Goal: Task Accomplishment & Management: Use online tool/utility

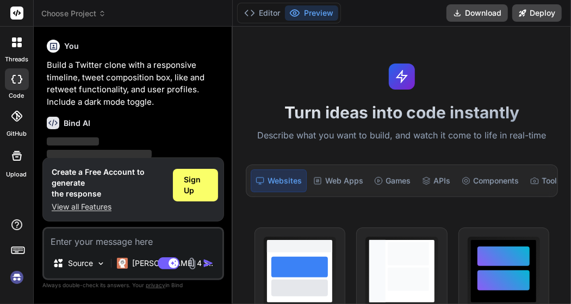
type textarea "x"
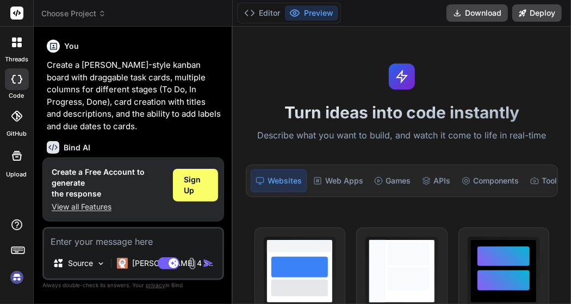
click at [142, 245] on textarea at bounding box center [133, 239] width 178 height 20
drag, startPoint x: 142, startPoint y: 245, endPoint x: 417, endPoint y: 55, distance: 334.3
click at [417, 55] on div "Turn ideas into code instantly Describe what you want to build, and watch it co…" at bounding box center [402, 166] width 338 height 278
click at [471, 80] on div "Turn ideas into code instantly Describe what you want to build, and watch it co…" at bounding box center [402, 166] width 338 height 278
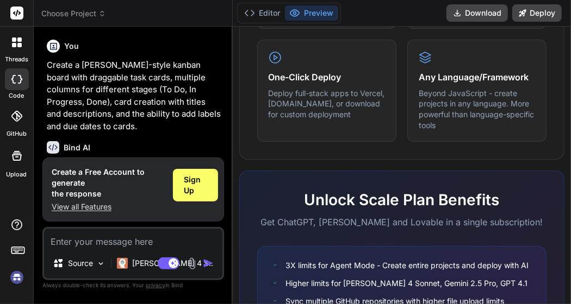
scroll to position [707, 0]
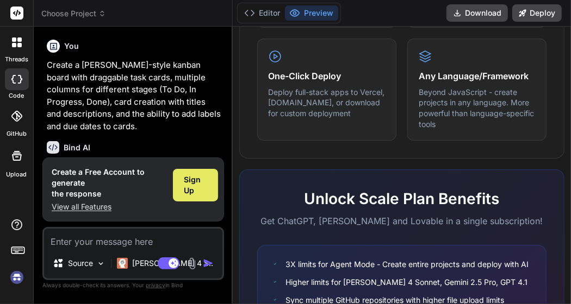
click at [199, 185] on span "Sign Up" at bounding box center [195, 185] width 23 height 22
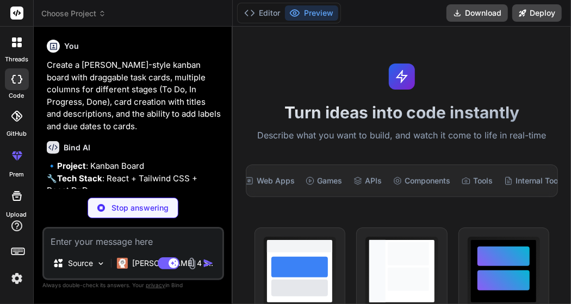
scroll to position [0, 85]
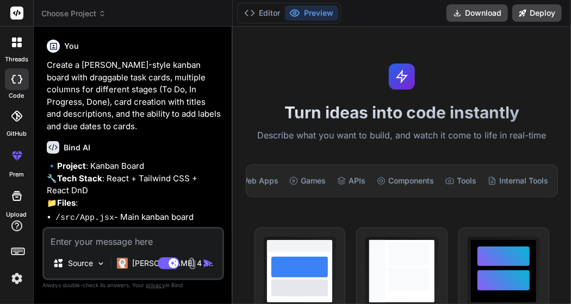
type textarea "x"
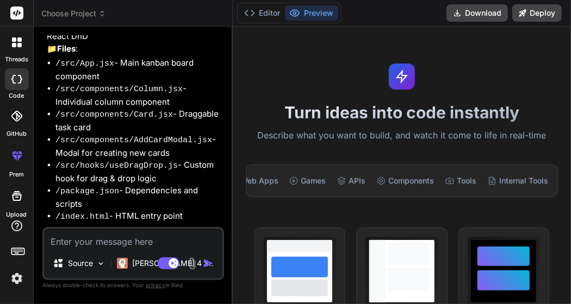
scroll to position [54, 0]
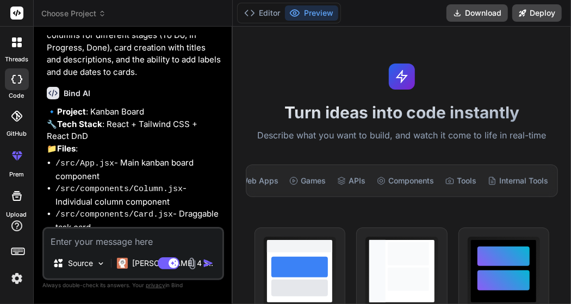
click at [353, 30] on div "Turn ideas into code instantly Describe what you want to build, and watch it co…" at bounding box center [402, 166] width 338 height 278
click at [20, 42] on icon at bounding box center [17, 43] width 10 height 10
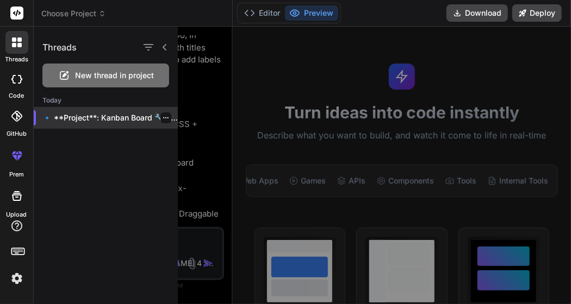
click at [52, 116] on p "🔹 **Project**: Kanban Board 🔧 **Tech..." at bounding box center [109, 118] width 135 height 11
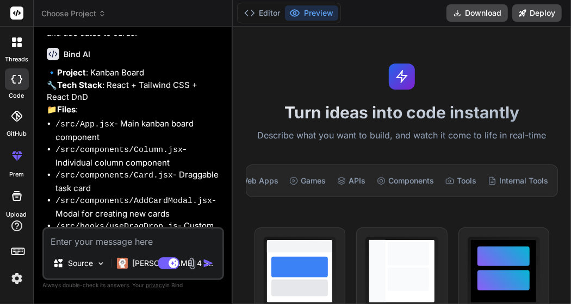
scroll to position [109, 0]
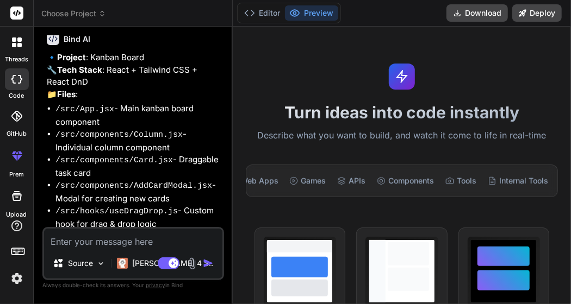
click at [319, 194] on div "Websites Web Apps Games APIs Components Tools Internal Tools" at bounding box center [402, 181] width 312 height 33
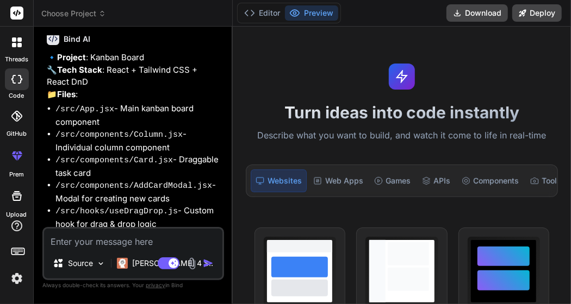
click at [336, 74] on div "Turn ideas into code instantly Describe what you want to build, and watch it co…" at bounding box center [402, 166] width 338 height 278
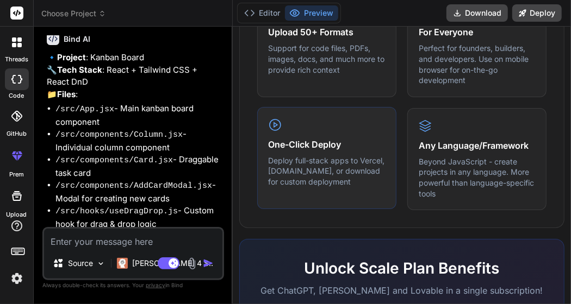
scroll to position [652, 0]
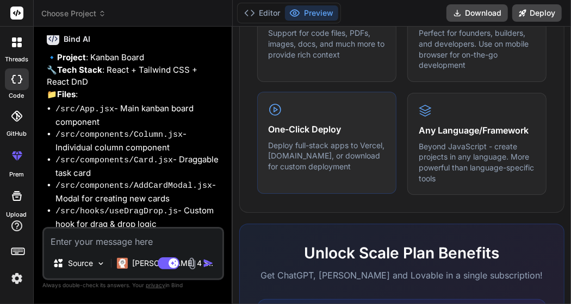
click at [334, 123] on h4 "One-Click Deploy" at bounding box center [327, 129] width 116 height 13
click at [332, 174] on div "One-Click Deploy Deploy full-stack apps to Vercel, Fly.io, or download for cust…" at bounding box center [326, 143] width 139 height 102
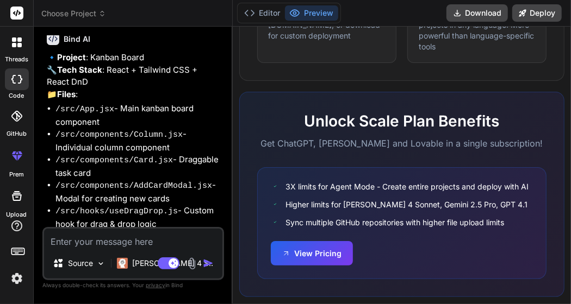
scroll to position [803, 0]
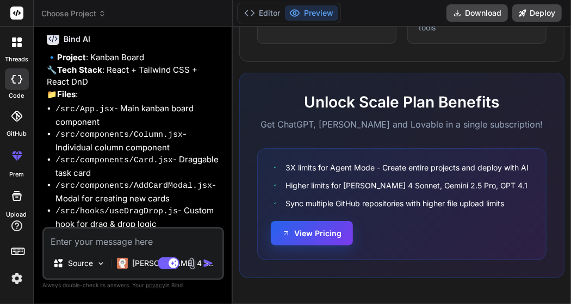
click at [329, 232] on button "View Pricing" at bounding box center [312, 233] width 82 height 24
click at [386, 91] on h2 "Unlock Scale Plan Benefits" at bounding box center [401, 102] width 289 height 23
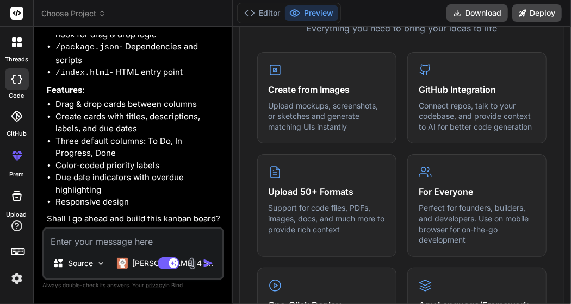
scroll to position [317, 0]
click at [92, 157] on li "Three default columns: To Do, In Progress, Done" at bounding box center [138, 147] width 166 height 24
click at [361, 105] on p "Upload mockups, screenshots, or sketches and generate matching UIs instantly" at bounding box center [327, 115] width 116 height 32
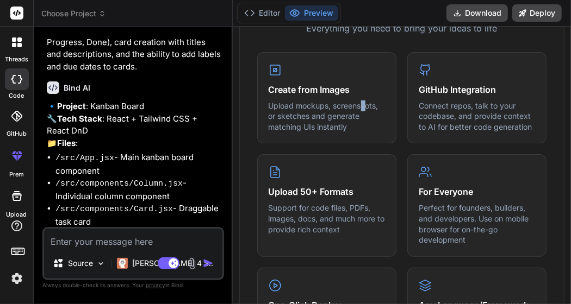
scroll to position [46, 0]
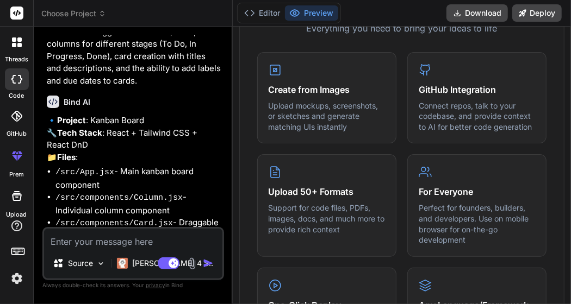
click at [77, 191] on li "/src/App.jsx - Main kanban board component" at bounding box center [138, 179] width 166 height 26
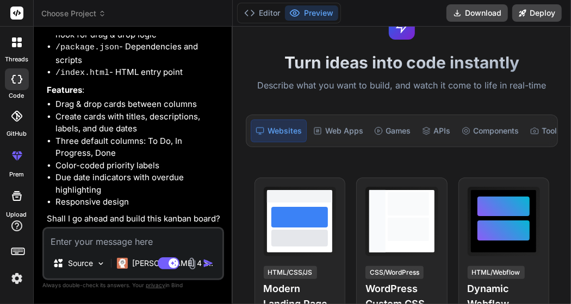
scroll to position [0, 0]
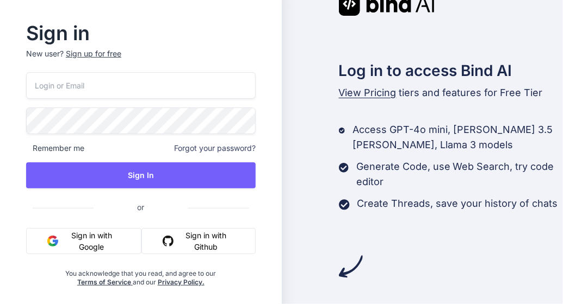
click at [137, 94] on input "email" at bounding box center [140, 85] width 229 height 27
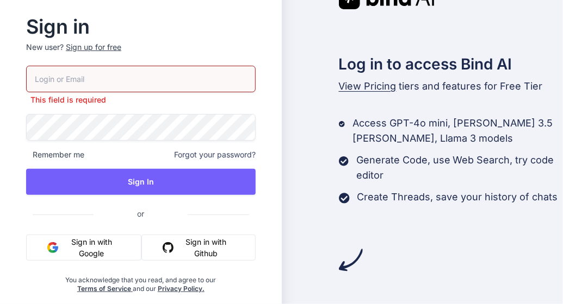
click at [130, 212] on span "or" at bounding box center [140, 214] width 94 height 27
click at [188, 247] on button "Sign in with Github" at bounding box center [198, 248] width 114 height 26
click at [187, 80] on input "email" at bounding box center [140, 79] width 229 height 27
click at [277, 42] on div "Sign in New user? Sign up for free This field is required Remember me Forgot yo…" at bounding box center [141, 152] width 282 height 334
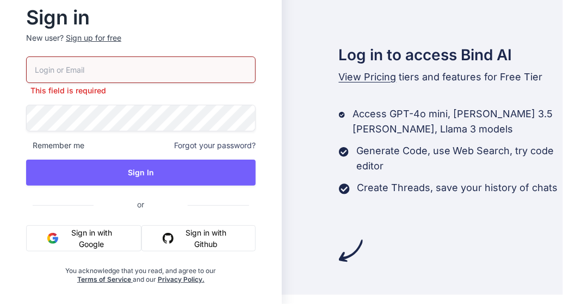
scroll to position [15, 0]
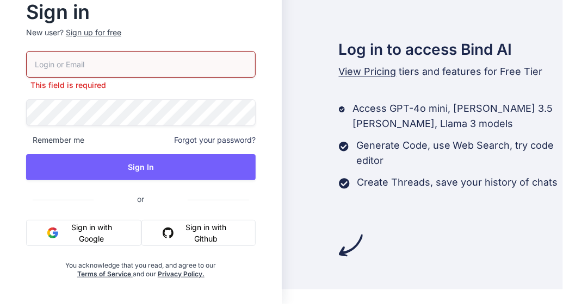
click at [198, 228] on button "Sign in with Github" at bounding box center [198, 233] width 114 height 26
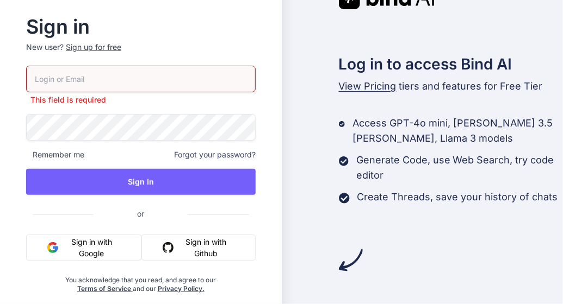
click at [98, 47] on div "Sign up for free" at bounding box center [93, 47] width 55 height 11
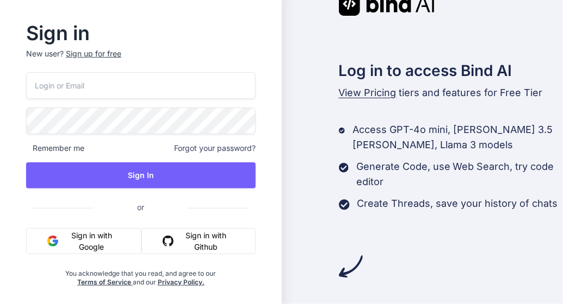
click at [96, 239] on button "Sign in with Google" at bounding box center [83, 241] width 115 height 26
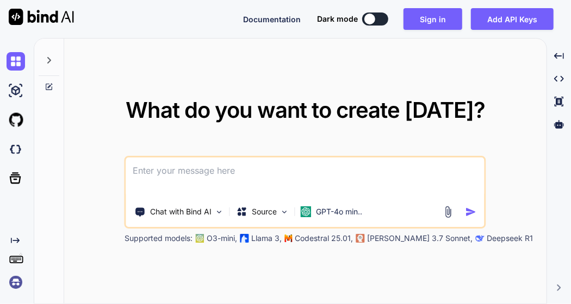
click at [117, 164] on div "What do you want to create today? Chat with Bind AI Source GPT-4o min.. Support…" at bounding box center [305, 172] width 482 height 266
click at [272, 55] on div "What do you want to create today? Chat with Bind AI Source GPT-4o min.. Support…" at bounding box center [305, 172] width 482 height 266
click at [528, 17] on button "Add API Keys" at bounding box center [512, 19] width 83 height 22
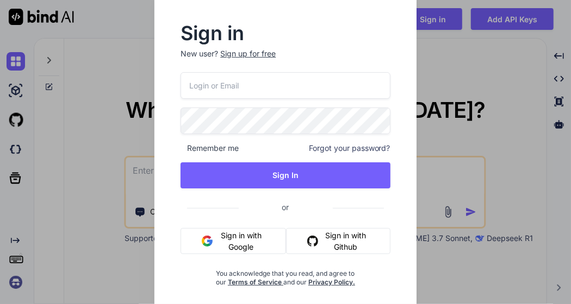
click at [422, 51] on div "Sign in New user? Sign up for free Remember me Forgot your password? Sign In or…" at bounding box center [285, 152] width 285 height 321
click at [293, 302] on div "Sign in New user? Sign up for free Remember me Forgot your password? Sign In or…" at bounding box center [285, 162] width 244 height 302
click at [370, 51] on p "New user? Sign up for free" at bounding box center [284, 60] width 209 height 24
click at [257, 292] on div "Sign in New user? Sign up for free Remember me Forgot your password? Sign In or…" at bounding box center [285, 162] width 244 height 302
click at [483, 32] on div "Sign in New user? Sign up for free Remember me Forgot your password? Sign In or…" at bounding box center [285, 152] width 571 height 304
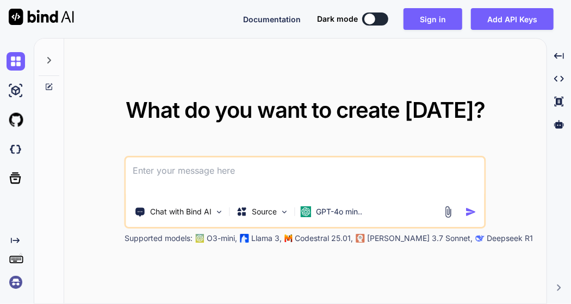
click at [386, 20] on button at bounding box center [375, 19] width 26 height 13
type textarea "x"
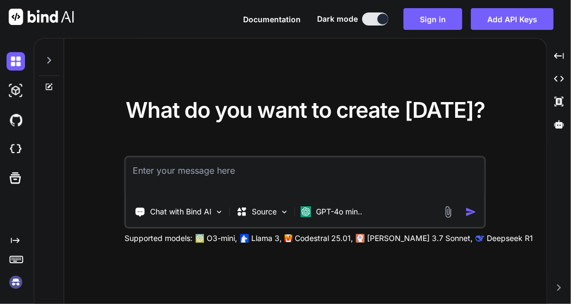
click at [372, 67] on div "What do you want to create today? Chat with Bind AI Source GPT-4o min.. Support…" at bounding box center [305, 172] width 482 height 266
click at [231, 114] on span "What do you want to create [DATE]?" at bounding box center [305, 110] width 359 height 27
click at [451, 21] on button "Sign in" at bounding box center [432, 19] width 59 height 22
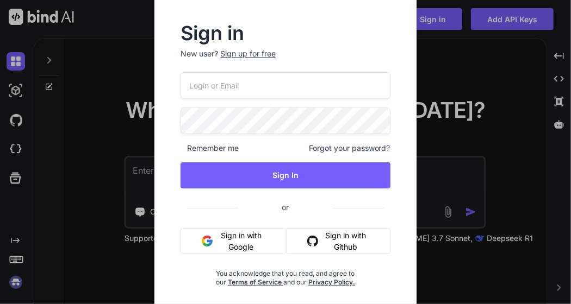
click at [440, 77] on div "Sign in New user? Sign up for free Remember me Forgot your password? Sign In or…" at bounding box center [285, 152] width 571 height 304
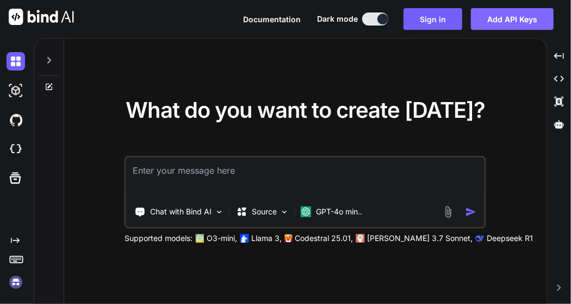
click at [510, 19] on button "Add API Keys" at bounding box center [512, 19] width 83 height 22
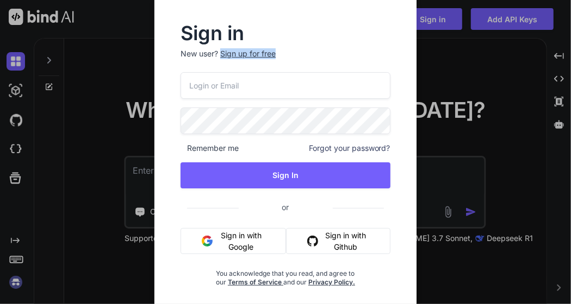
drag, startPoint x: 350, startPoint y: 55, endPoint x: 349, endPoint y: 82, distance: 26.1
click at [349, 81] on div "Sign in New user? Sign up for free Remember me Forgot your password? Sign In or…" at bounding box center [285, 155] width 244 height 263
click at [346, 88] on input "email" at bounding box center [284, 85] width 209 height 27
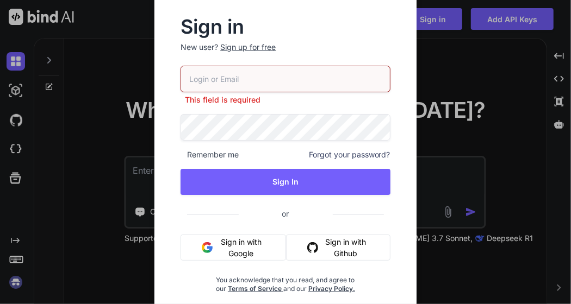
click at [490, 71] on div "Sign in New user? Sign up for free This field is required Remember me Forgot yo…" at bounding box center [285, 152] width 571 height 304
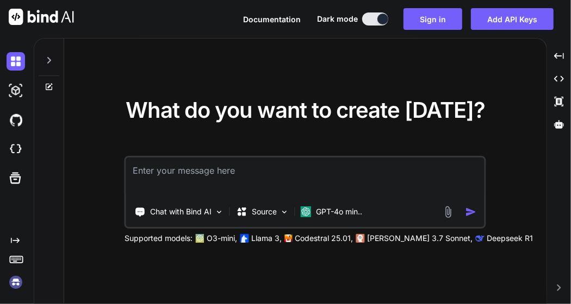
click at [442, 89] on div "What do you want to create today? Chat with Bind AI Source GPT-4o min.. Support…" at bounding box center [305, 172] width 482 height 266
click at [288, 22] on span "Documentation" at bounding box center [272, 19] width 58 height 9
drag, startPoint x: 439, startPoint y: 74, endPoint x: 433, endPoint y: 34, distance: 40.8
click at [438, 71] on div "What do you want to create today? Chat with Bind AI Source GPT-4o min.. Support…" at bounding box center [305, 172] width 482 height 266
click at [364, 110] on span "What do you want to create [DATE]?" at bounding box center [305, 110] width 359 height 27
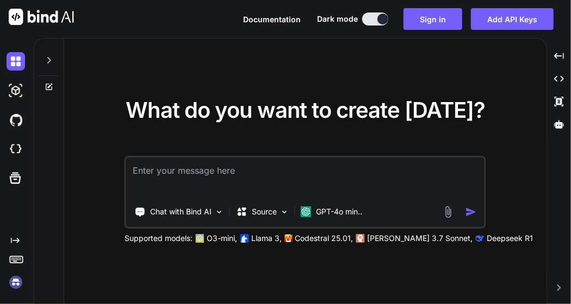
click at [464, 111] on span "What do you want to create [DATE]?" at bounding box center [305, 110] width 359 height 27
click at [304, 87] on div "What do you want to create today? Chat with Bind AI Source GPT-4o min.. Support…" at bounding box center [305, 172] width 482 height 266
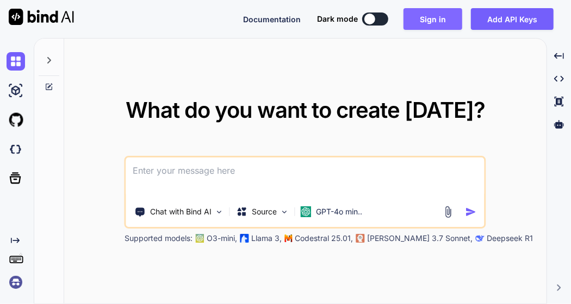
click at [441, 21] on button "Sign in" at bounding box center [432, 19] width 59 height 22
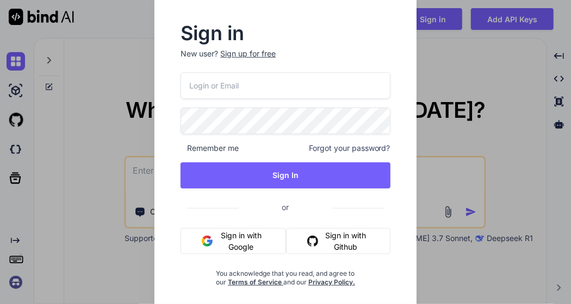
click at [300, 79] on input "email" at bounding box center [284, 85] width 209 height 27
